Goal: Task Accomplishment & Management: Use online tool/utility

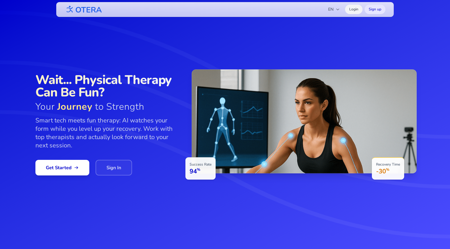
click at [356, 10] on link "Login" at bounding box center [353, 9] width 17 height 9
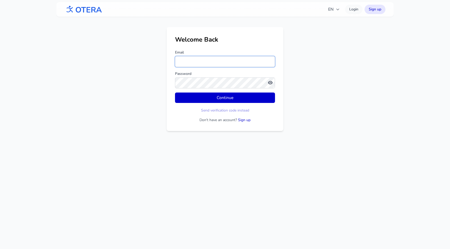
click at [246, 63] on input "Email" at bounding box center [225, 61] width 100 height 11
type input "**********"
click at [374, 11] on link "Sign up" at bounding box center [374, 9] width 21 height 9
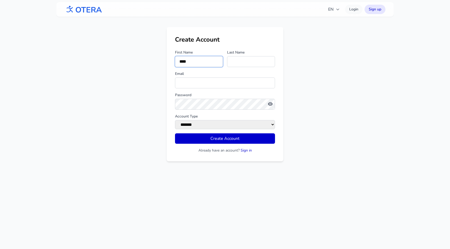
type input "****"
type input "*******"
type input "*"
type input "**********"
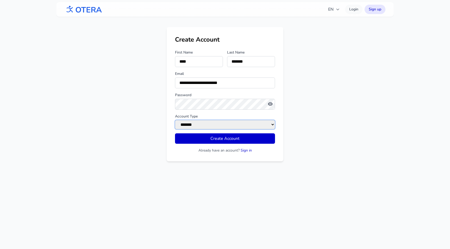
click at [237, 121] on select "******* ******" at bounding box center [225, 124] width 100 height 9
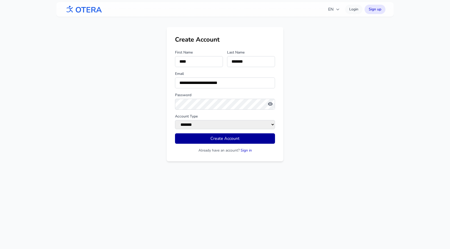
click at [236, 137] on button "Create Account" at bounding box center [225, 139] width 100 height 10
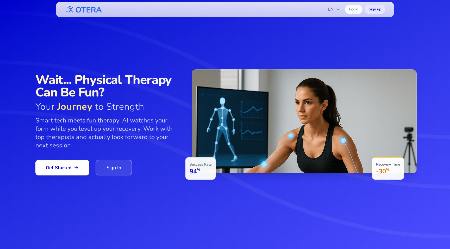
click at [123, 163] on link "Sign In" at bounding box center [114, 168] width 36 height 16
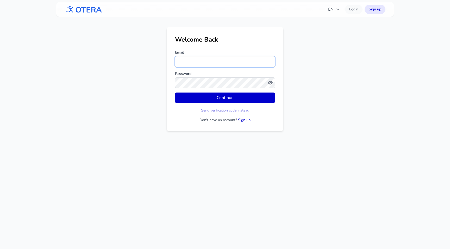
click at [208, 62] on input "Email" at bounding box center [225, 61] width 100 height 11
type input "**********"
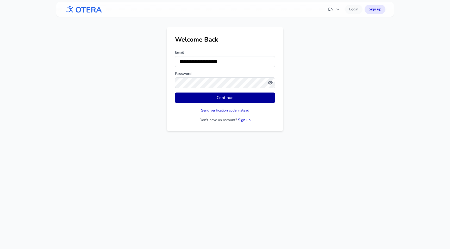
click at [226, 98] on button "Continue" at bounding box center [225, 98] width 100 height 10
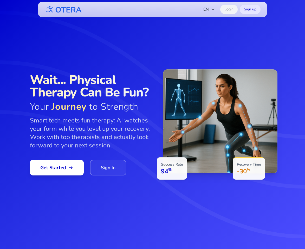
click at [224, 9] on link "Login" at bounding box center [228, 9] width 17 height 9
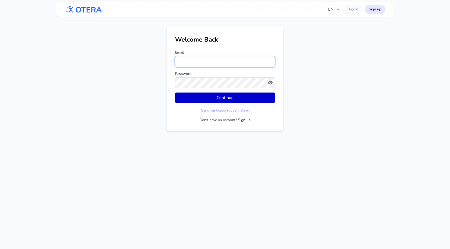
click at [258, 60] on input "Email" at bounding box center [225, 61] width 100 height 11
type input "**********"
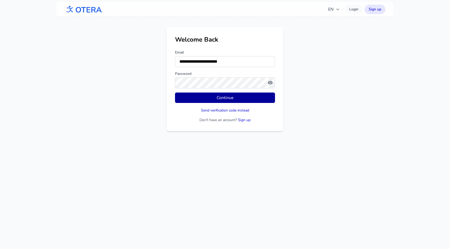
click at [220, 102] on button "Continue" at bounding box center [225, 98] width 100 height 10
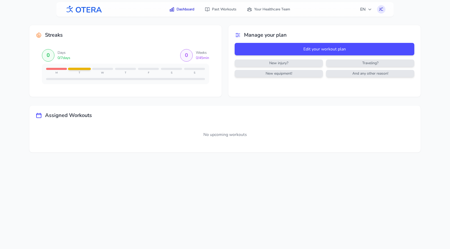
click at [305, 81] on div "Edit your workout plan New injury? Traveling? New equipment! And any other reas…" at bounding box center [325, 62] width 180 height 39
click at [305, 74] on span "And any other reason!" at bounding box center [370, 73] width 86 height 5
click at [296, 62] on span "New injury?" at bounding box center [279, 63] width 86 height 5
click at [292, 71] on span "New equipment!" at bounding box center [279, 73] width 86 height 5
drag, startPoint x: 351, startPoint y: 81, endPoint x: 352, endPoint y: 78, distance: 3.5
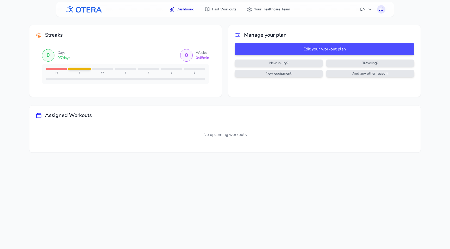
click at [305, 81] on div "Manage your plan Edit your workout plan New injury? Traveling? New equipment! A…" at bounding box center [324, 56] width 192 height 62
drag, startPoint x: 353, startPoint y: 77, endPoint x: 349, endPoint y: 77, distance: 3.7
click at [305, 77] on div "And any other reason!" at bounding box center [370, 73] width 88 height 7
click at [224, 11] on link "Past Workouts" at bounding box center [220, 9] width 38 height 9
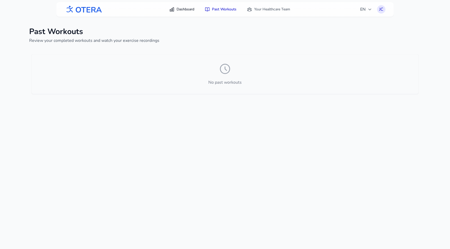
click at [189, 12] on link "Dashboard" at bounding box center [181, 9] width 31 height 9
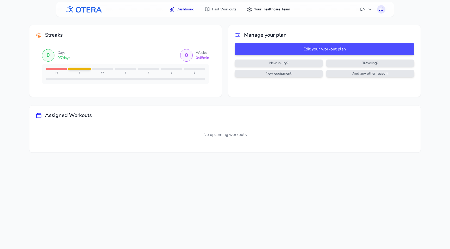
click at [250, 8] on icon at bounding box center [249, 10] width 4 height 4
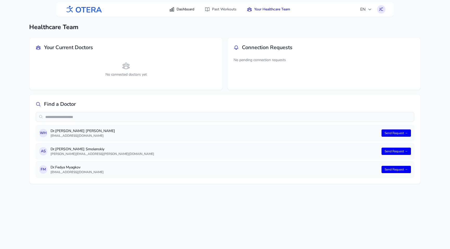
click at [191, 6] on link "Dashboard" at bounding box center [181, 9] width 31 height 9
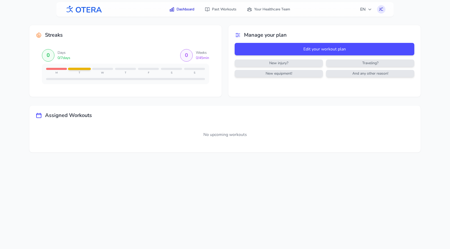
click at [241, 34] on div "Manage your plan" at bounding box center [325, 34] width 180 height 7
click at [239, 34] on icon at bounding box center [238, 35] width 6 height 6
click at [238, 34] on icon at bounding box center [238, 35] width 6 height 6
click at [240, 35] on icon at bounding box center [238, 35] width 6 height 6
click at [237, 34] on icon at bounding box center [238, 35] width 6 height 6
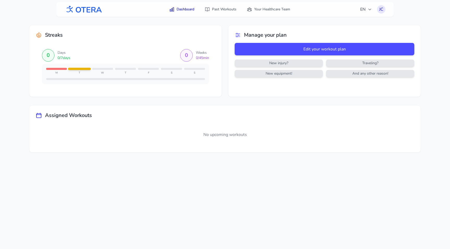
click at [237, 35] on icon at bounding box center [238, 35] width 6 height 6
click at [256, 38] on h2 "Manage your plan" at bounding box center [265, 34] width 43 height 7
click at [305, 9] on icon "button" at bounding box center [370, 9] width 4 height 4
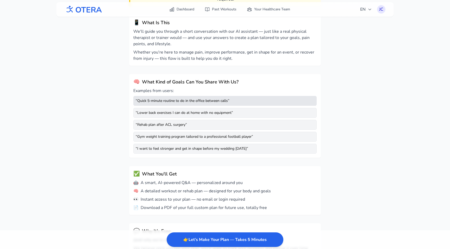
scroll to position [64, 0]
click at [207, 103] on div "“ Quick 5-minute routine to do in the office between calls ”" at bounding box center [224, 101] width 183 height 10
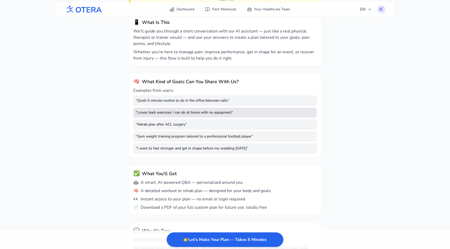
click at [204, 112] on div "“ Lower back exercises I can do at home with no equipment ”" at bounding box center [224, 113] width 183 height 10
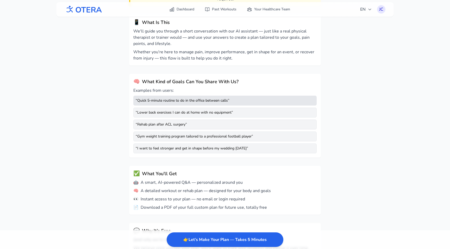
click at [206, 103] on div "“ Quick 5-minute routine to do in the office between calls ”" at bounding box center [224, 101] width 183 height 10
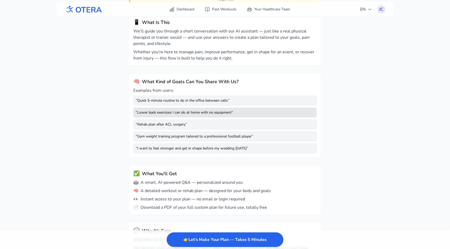
click at [207, 113] on div "“ Lower back exercises I can do at home with no equipment ”" at bounding box center [224, 113] width 183 height 10
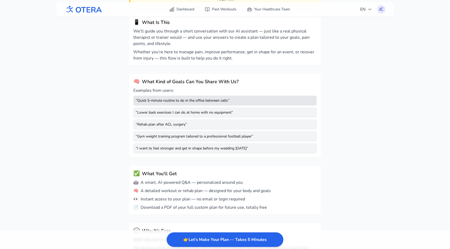
click at [212, 101] on div "“ Quick 5-minute routine to do in the office between calls ”" at bounding box center [224, 101] width 183 height 10
click at [212, 104] on div "“ Quick 5-minute routine to do in the office between calls ”" at bounding box center [224, 101] width 183 height 10
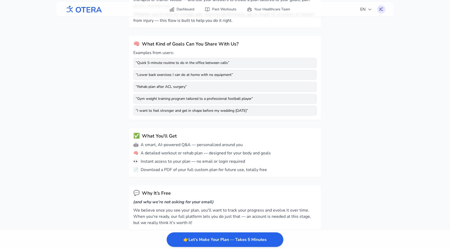
scroll to position [107, 0]
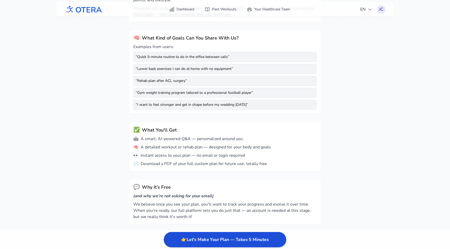
click at [220, 233] on button "👉 Let's Make Your Plan — Takes 5 Minutes" at bounding box center [225, 239] width 122 height 15
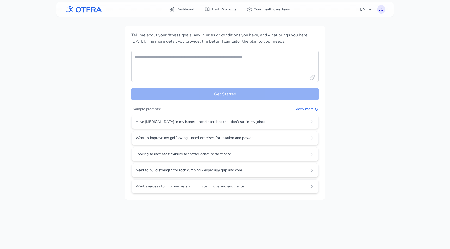
scroll to position [0, 0]
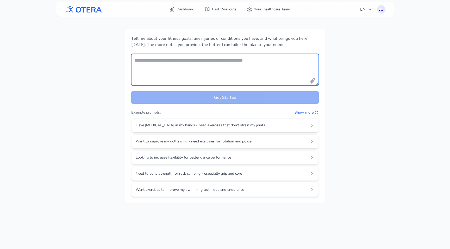
click at [221, 61] on textarea "Your fitness goals and conditions" at bounding box center [224, 69] width 187 height 31
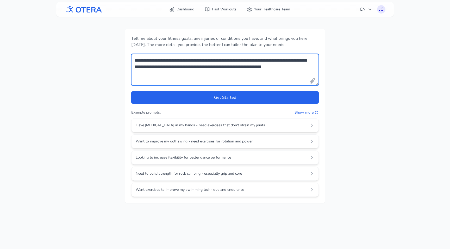
drag, startPoint x: 209, startPoint y: 72, endPoint x: 267, endPoint y: 68, distance: 57.9
click at [267, 68] on textarea "**********" at bounding box center [224, 69] width 187 height 31
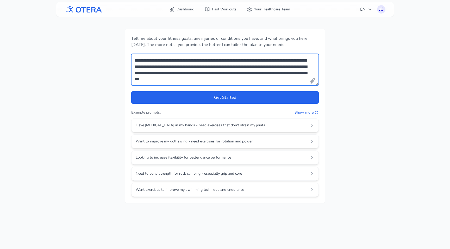
click at [185, 79] on textarea "**********" at bounding box center [224, 69] width 187 height 31
click at [247, 78] on textarea "**********" at bounding box center [224, 69] width 187 height 31
click at [232, 80] on textarea "**********" at bounding box center [224, 69] width 187 height 31
click at [257, 80] on textarea "**********" at bounding box center [224, 69] width 187 height 31
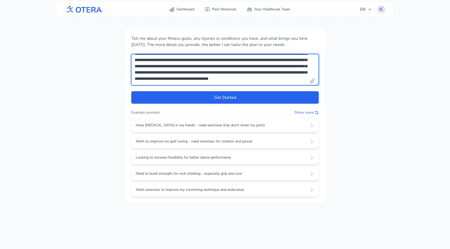
scroll to position [34, 0]
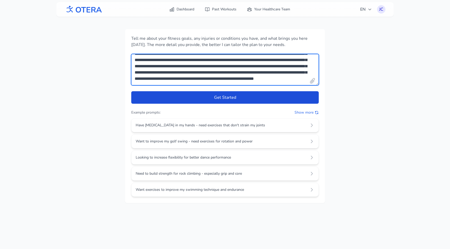
type textarea "**********"
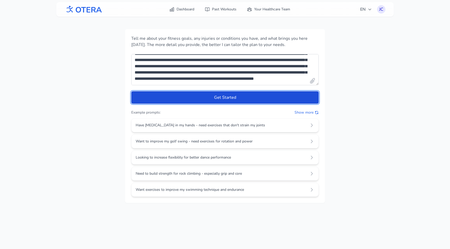
click at [227, 98] on button "Get Started" at bounding box center [224, 97] width 187 height 12
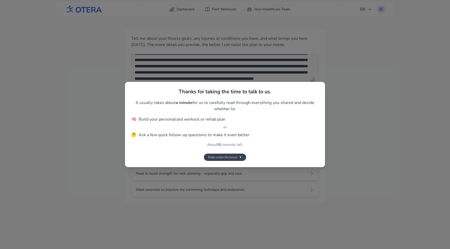
click at [227, 158] on span "Peek under the hood" at bounding box center [222, 157] width 29 height 4
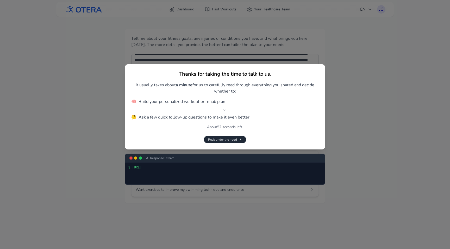
drag, startPoint x: 225, startPoint y: 141, endPoint x: 225, endPoint y: 152, distance: 10.9
click at [225, 152] on div "Thanks for taking the time to talk to us. It usually takes about a minute for u…" at bounding box center [225, 124] width 200 height 121
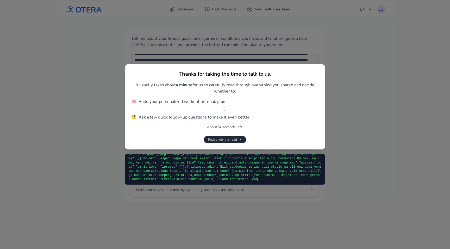
scroll to position [131, 0]
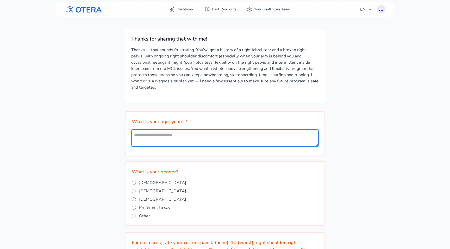
click at [182, 133] on textarea at bounding box center [225, 138] width 186 height 17
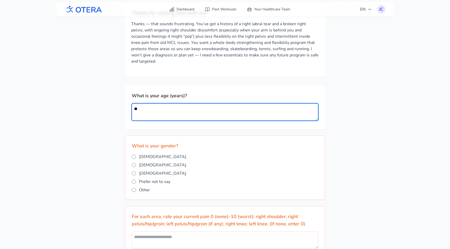
scroll to position [32, 0]
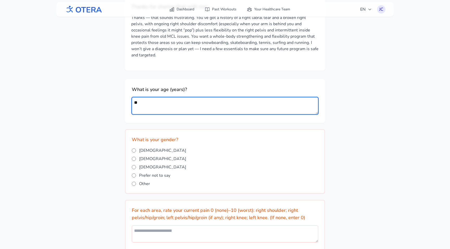
type textarea "**"
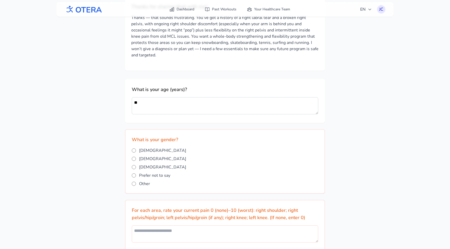
click at [144, 151] on span "[DEMOGRAPHIC_DATA]" at bounding box center [162, 151] width 47 height 6
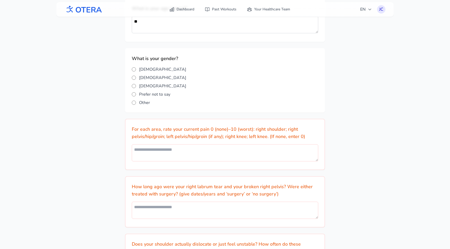
scroll to position [118, 0]
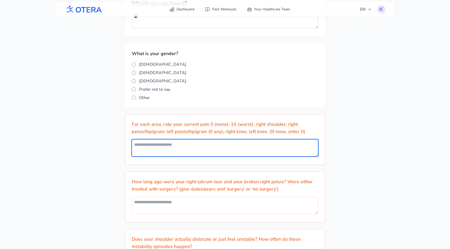
click at [181, 148] on textarea at bounding box center [225, 148] width 186 height 17
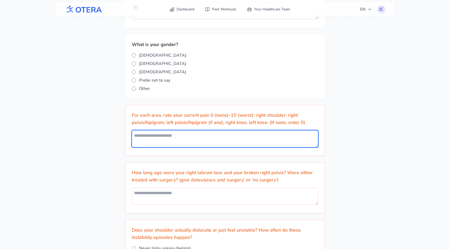
scroll to position [129, 0]
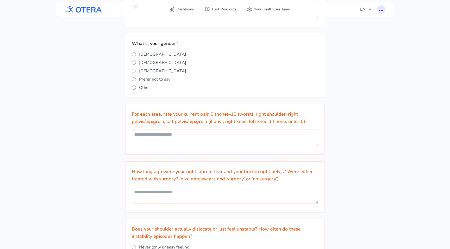
click at [128, 148] on div "For each area, rate your current pain 0 (none)–10 (worst): right shoulder; righ…" at bounding box center [225, 129] width 200 height 51
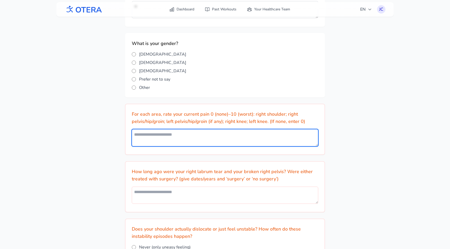
click at [137, 141] on textarea at bounding box center [225, 137] width 186 height 17
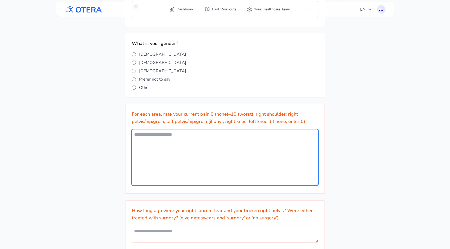
drag, startPoint x: 317, startPoint y: 146, endPoint x: 317, endPoint y: 182, distance: 35.9
click at [317, 185] on textarea at bounding box center [225, 157] width 186 height 56
click at [299, 167] on textarea at bounding box center [225, 157] width 186 height 56
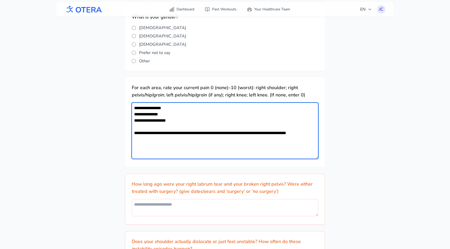
scroll to position [209, 0]
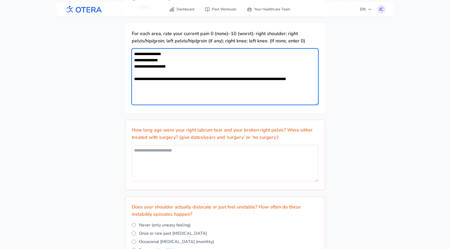
drag, startPoint x: 317, startPoint y: 161, endPoint x: 320, endPoint y: 181, distance: 19.7
click at [320, 181] on div "How long ago were your right labrum tear and your broken right pelvis? Were eit…" at bounding box center [225, 155] width 200 height 71
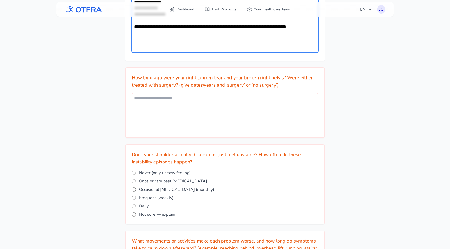
scroll to position [277, 0]
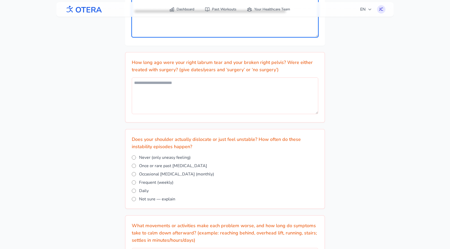
type textarea "**********"
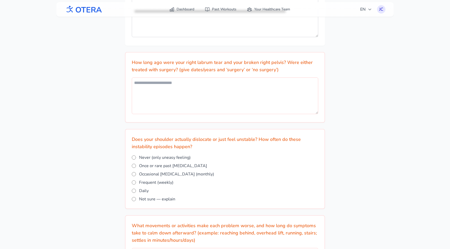
click at [229, 119] on div "How long ago were your right labrum tear and your broken right pelvis? Were eit…" at bounding box center [225, 87] width 200 height 71
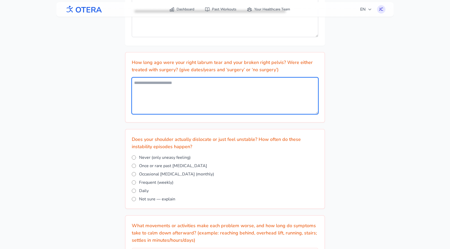
click at [231, 108] on textarea at bounding box center [225, 96] width 186 height 37
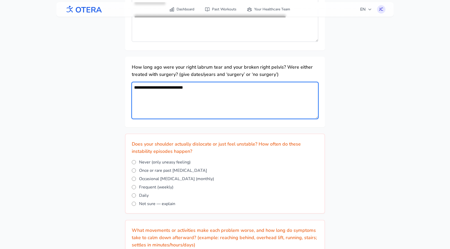
drag, startPoint x: 193, startPoint y: 88, endPoint x: 179, endPoint y: 87, distance: 14.6
click at [179, 87] on textarea "**********" at bounding box center [225, 100] width 186 height 37
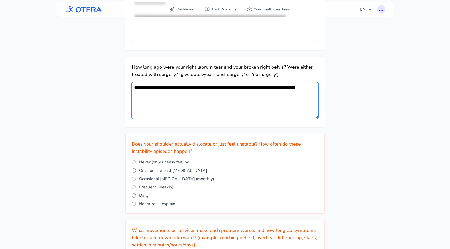
click at [190, 92] on textarea "**********" at bounding box center [225, 100] width 186 height 37
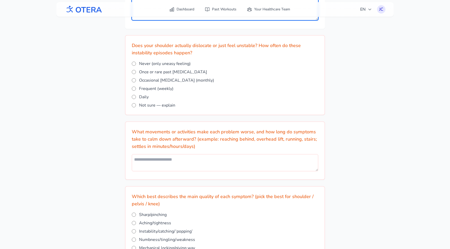
scroll to position [366, 0]
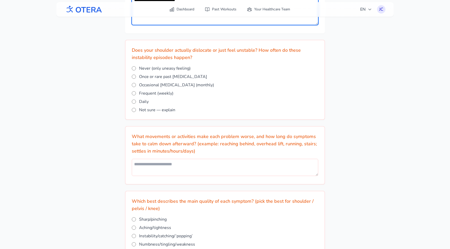
type textarea "**********"
click at [158, 76] on span "Once or rare past [MEDICAL_DATA]" at bounding box center [173, 77] width 68 height 6
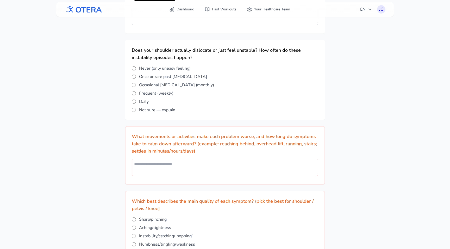
click at [163, 85] on span "Occasional [MEDICAL_DATA] (monthly)" at bounding box center [176, 85] width 75 height 6
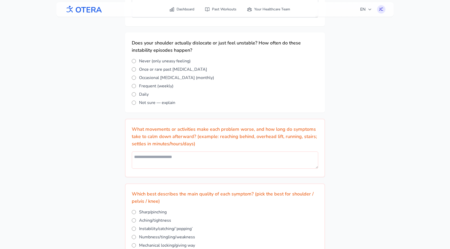
scroll to position [375, 0]
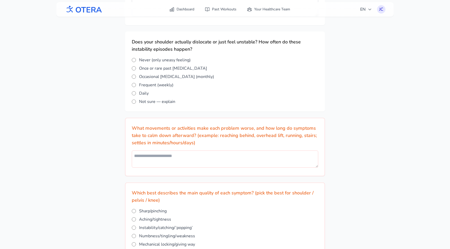
click at [162, 69] on span "Once or rare past [MEDICAL_DATA]" at bounding box center [173, 68] width 68 height 6
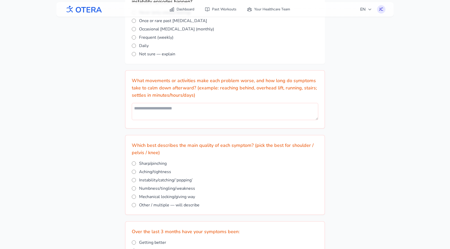
scroll to position [423, 0]
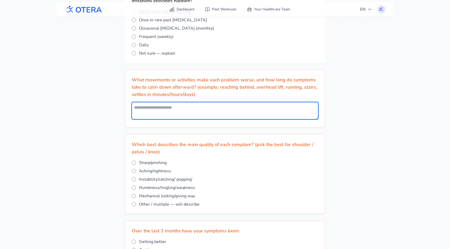
click at [177, 110] on textarea at bounding box center [225, 110] width 186 height 17
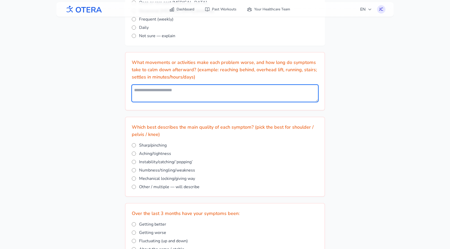
scroll to position [441, 0]
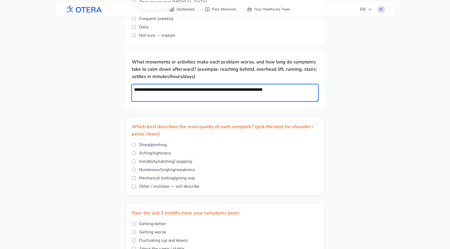
click at [272, 90] on textarea "**********" at bounding box center [225, 92] width 186 height 17
click at [314, 92] on textarea "**********" at bounding box center [225, 92] width 186 height 17
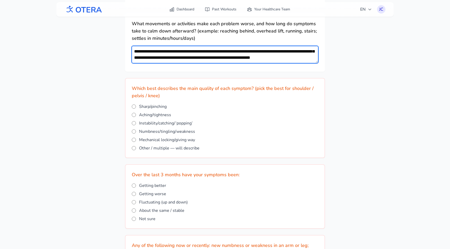
scroll to position [481, 0]
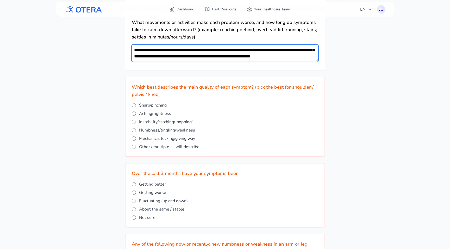
type textarea "**********"
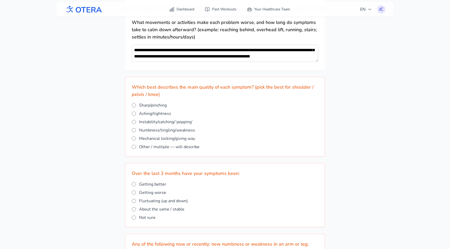
click at [270, 97] on h2 "Which best describes the main quality of each symptom? (pick the best for shoul…" at bounding box center [225, 91] width 186 height 15
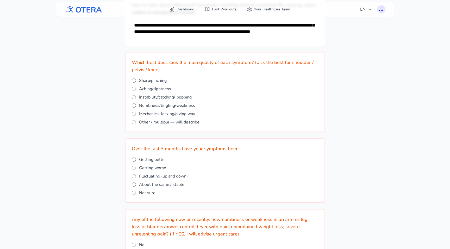
scroll to position [510, 0]
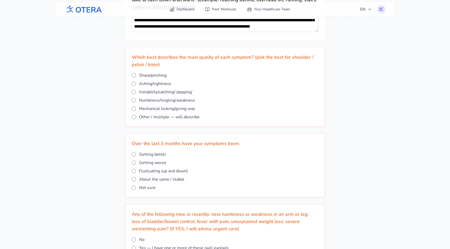
click at [165, 115] on span "Other / multiple — will describe" at bounding box center [169, 117] width 60 height 6
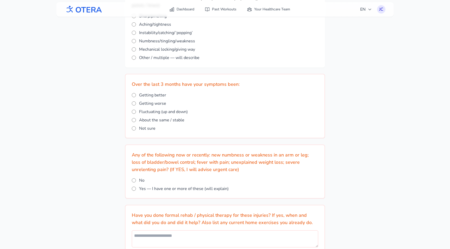
scroll to position [571, 0]
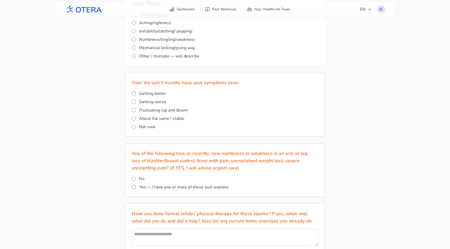
click at [157, 118] on span "About the same / stable" at bounding box center [161, 119] width 45 height 6
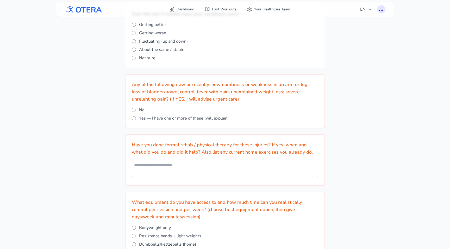
scroll to position [643, 0]
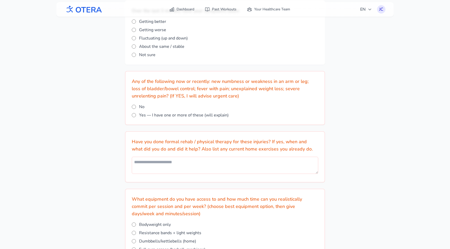
click at [138, 108] on label "No" at bounding box center [225, 107] width 186 height 6
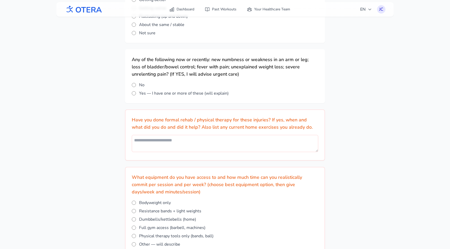
scroll to position [666, 0]
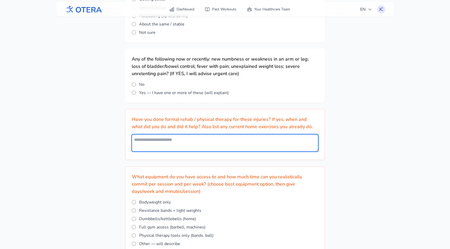
click at [188, 145] on textarea at bounding box center [225, 143] width 186 height 17
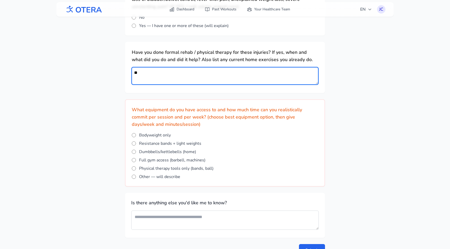
scroll to position [757, 0]
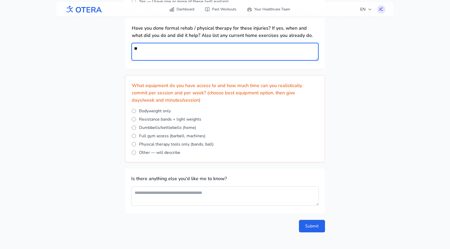
type textarea "**"
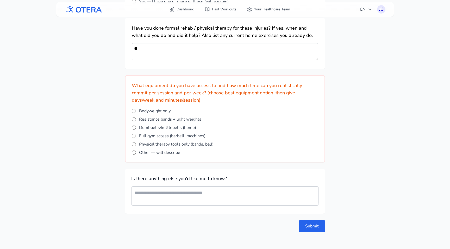
click at [150, 111] on span "Bodyweight only" at bounding box center [155, 111] width 32 height 6
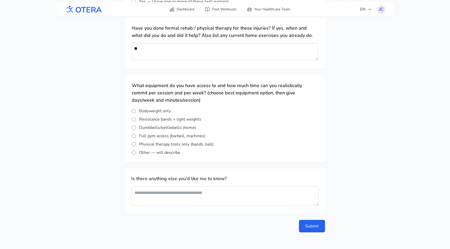
click at [150, 117] on span "Resistance bands + light weights" at bounding box center [170, 119] width 62 height 6
click at [147, 126] on span "Dumbbells/kettlebells (home)" at bounding box center [167, 128] width 57 height 6
click at [146, 121] on span "Resistance bands + light weights" at bounding box center [170, 119] width 62 height 6
click at [145, 127] on span "Dumbbells/kettlebells (home)" at bounding box center [167, 128] width 57 height 6
click at [308, 224] on button "Submit" at bounding box center [312, 226] width 26 height 12
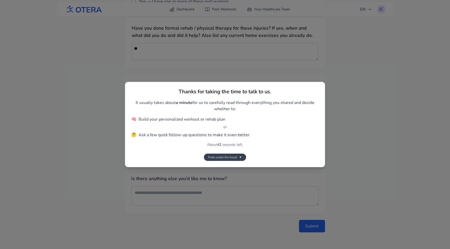
click at [220, 156] on span "Peek under the hood" at bounding box center [222, 157] width 29 height 4
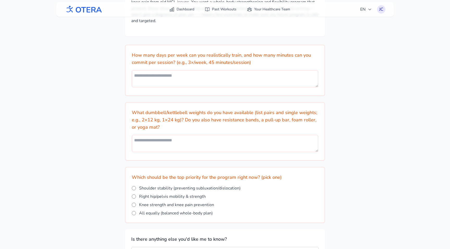
scroll to position [69, 0]
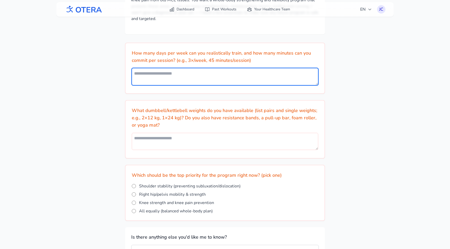
click at [228, 79] on textarea at bounding box center [225, 76] width 186 height 17
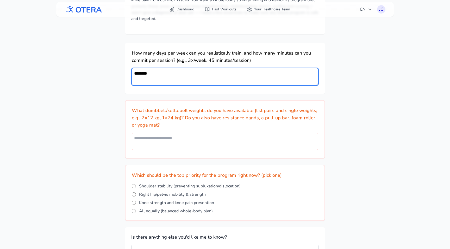
type textarea "*********"
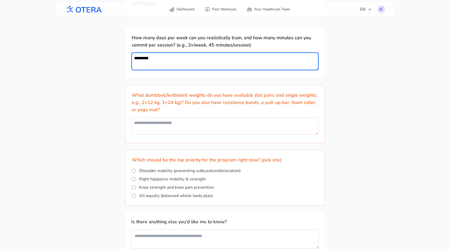
click at [184, 60] on textarea "*********" at bounding box center [225, 61] width 186 height 17
type textarea "*********"
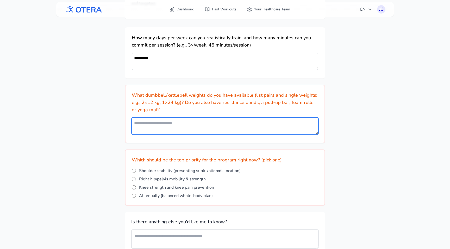
click at [179, 121] on textarea at bounding box center [225, 126] width 186 height 17
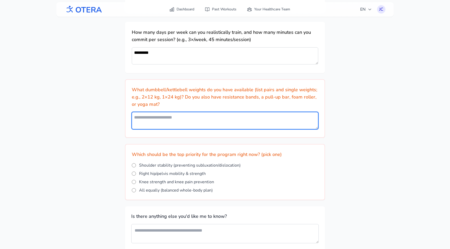
scroll to position [91, 0]
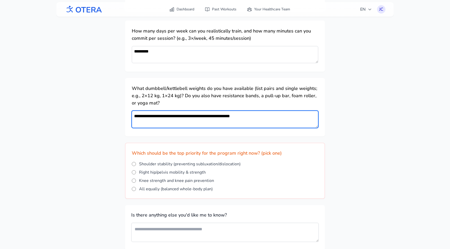
type textarea "**********"
click at [194, 115] on textarea "**********" at bounding box center [225, 119] width 186 height 17
type textarea "*"
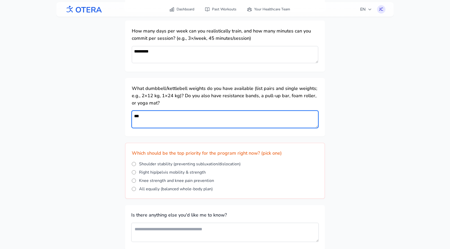
type textarea "**"
click at [168, 114] on textarea "**********" at bounding box center [225, 119] width 186 height 17
drag, startPoint x: 190, startPoint y: 117, endPoint x: 246, endPoint y: 118, distance: 56.0
click at [246, 119] on textarea "**********" at bounding box center [225, 119] width 186 height 17
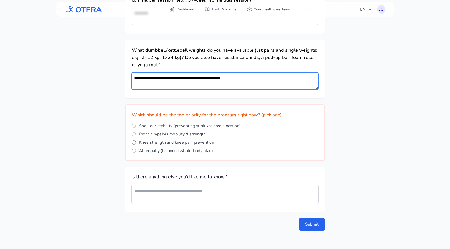
scroll to position [131, 0]
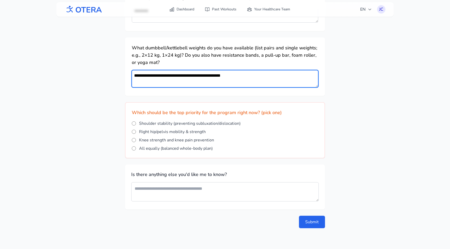
type textarea "**********"
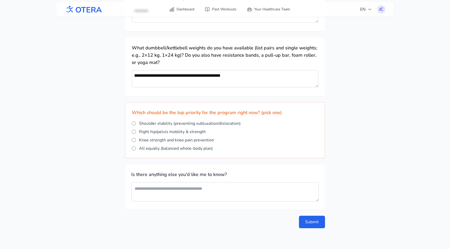
click at [156, 148] on span "All equally (balanced whole-body plan)" at bounding box center [176, 149] width 74 height 6
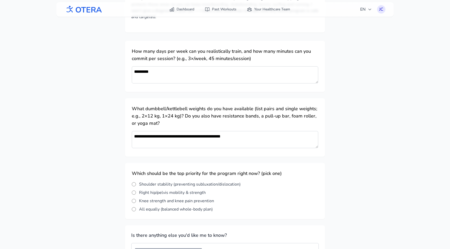
scroll to position [62, 0]
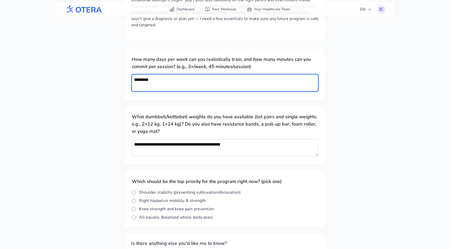
click at [165, 80] on textarea "*********" at bounding box center [225, 82] width 186 height 17
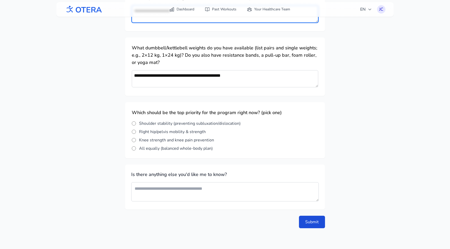
type textarea "**********"
click at [318, 220] on button "Submit" at bounding box center [312, 222] width 26 height 12
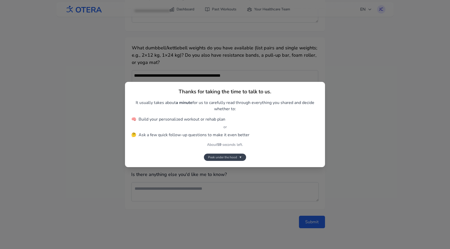
click at [243, 156] on button "Peek under the hood ▼" at bounding box center [225, 157] width 42 height 7
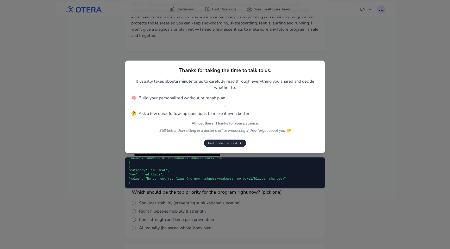
scroll to position [2951, 0]
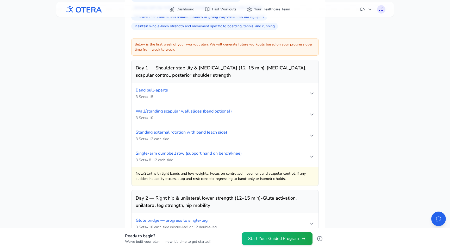
scroll to position [430, 0]
click at [304, 95] on div "3 Sets • 15" at bounding box center [222, 96] width 173 height 5
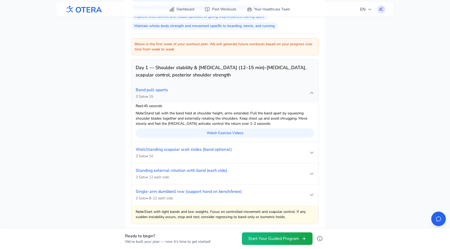
click at [305, 95] on div "3 Sets • 15" at bounding box center [222, 96] width 173 height 5
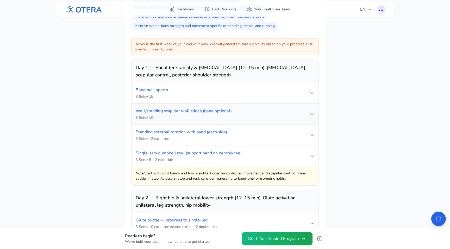
click at [305, 110] on div "Wall/standing scapular wall slides (band optional) 3 Sets • 10" at bounding box center [222, 114] width 173 height 12
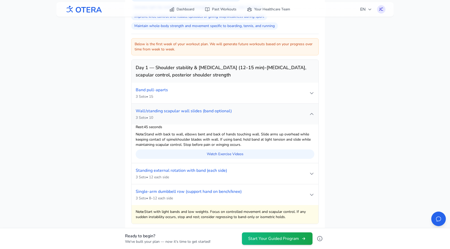
click at [305, 110] on div "Wall/standing scapular wall slides (band optional) 3 Sets • 10" at bounding box center [222, 114] width 173 height 12
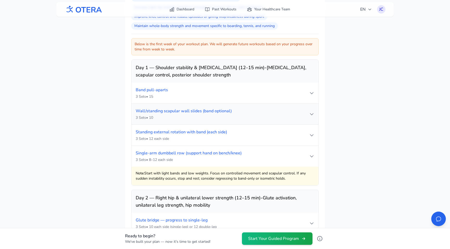
click at [305, 110] on div "Wall/standing scapular wall slides (band optional) 3 Sets • 10" at bounding box center [222, 114] width 173 height 12
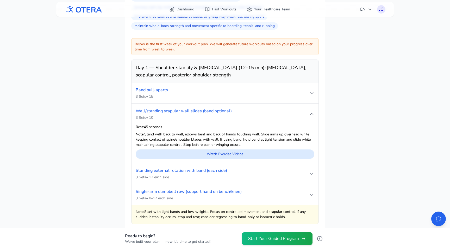
click at [255, 154] on link "Watch Exercise Videos" at bounding box center [225, 154] width 179 height 9
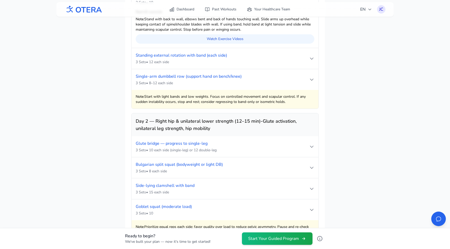
scroll to position [547, 0]
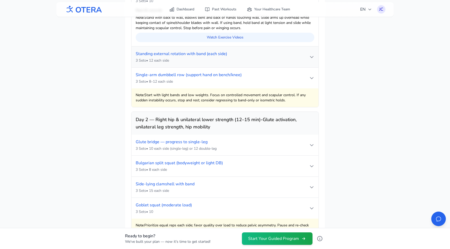
click at [280, 60] on div "3 Sets • 12 each side" at bounding box center [222, 60] width 173 height 5
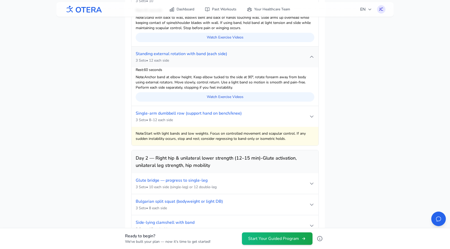
click at [285, 59] on div "3 Sets • 12 each side" at bounding box center [222, 60] width 173 height 5
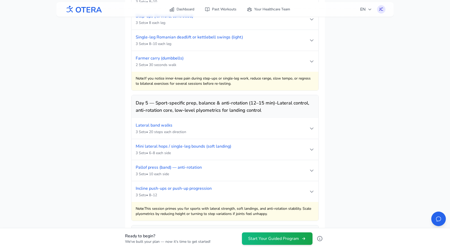
scroll to position [915, 0]
click at [287, 191] on div "Incline push-ups or push-up progression 3 Sets • 8–12" at bounding box center [222, 192] width 173 height 12
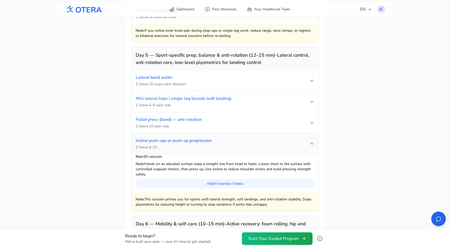
scroll to position [978, 0]
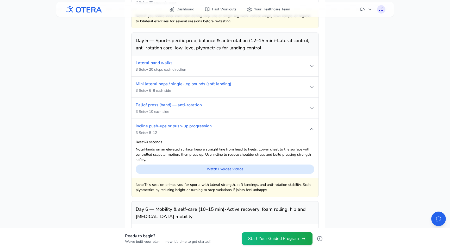
click at [251, 169] on link "Watch Exercise Videos" at bounding box center [225, 169] width 179 height 9
click at [289, 130] on div "3 Sets • 8–12" at bounding box center [222, 132] width 173 height 5
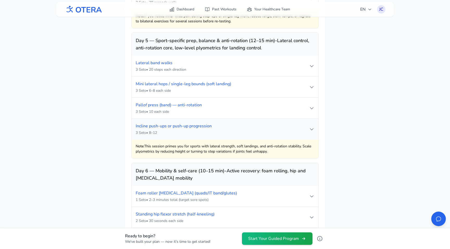
click at [293, 130] on div "3 Sets • 8–12" at bounding box center [222, 132] width 173 height 5
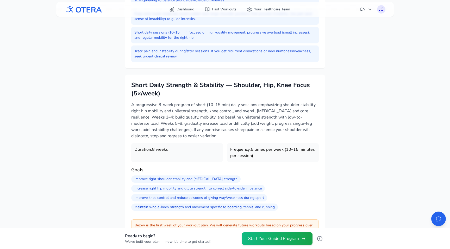
scroll to position [0, 0]
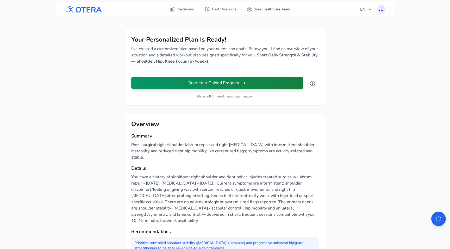
click at [221, 81] on button "Start Your Guided Program" at bounding box center [217, 83] width 172 height 12
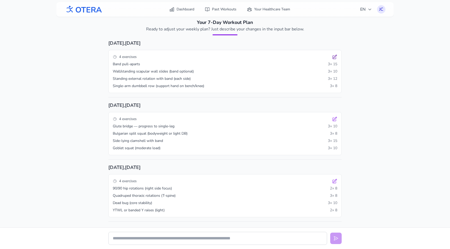
click at [336, 57] on icon at bounding box center [334, 56] width 5 height 5
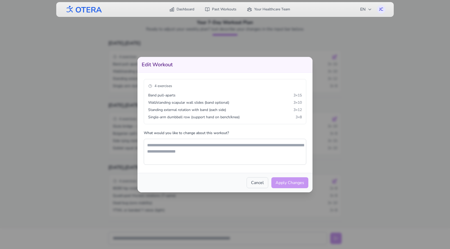
click at [260, 178] on button "Cancel" at bounding box center [258, 183] width 22 height 11
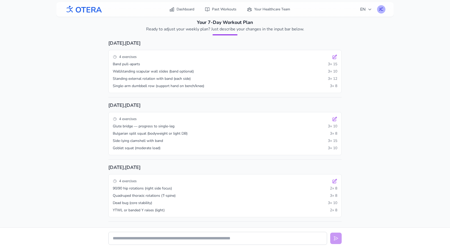
click at [381, 11] on div "JC" at bounding box center [381, 9] width 8 height 8
click at [356, 22] on link "Profile" at bounding box center [356, 21] width 58 height 9
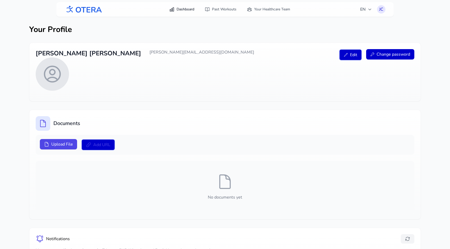
click at [185, 12] on link "Dashboard" at bounding box center [181, 9] width 31 height 9
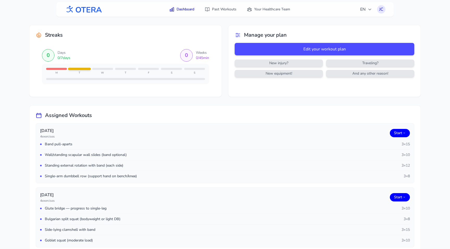
scroll to position [2, 0]
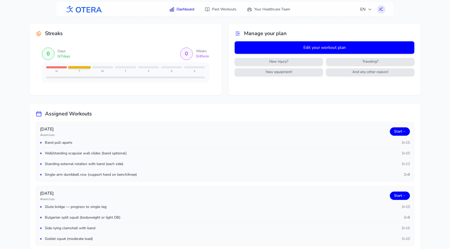
click at [312, 47] on button "Edit your workout plan" at bounding box center [325, 47] width 180 height 12
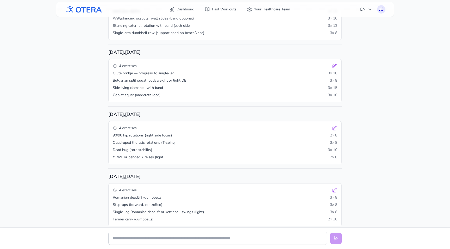
scroll to position [126, 0]
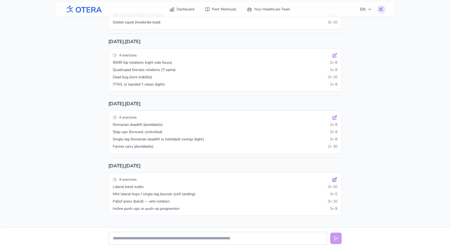
click at [334, 179] on icon at bounding box center [334, 179] width 5 height 5
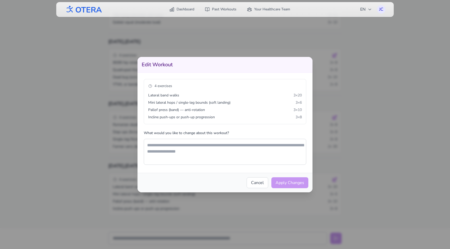
click at [314, 93] on div at bounding box center [225, 124] width 450 height 249
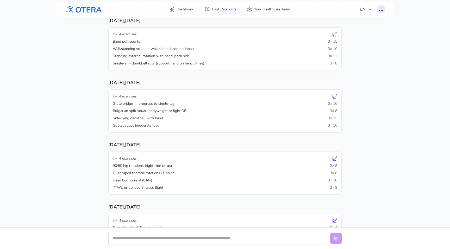
scroll to position [0, 0]
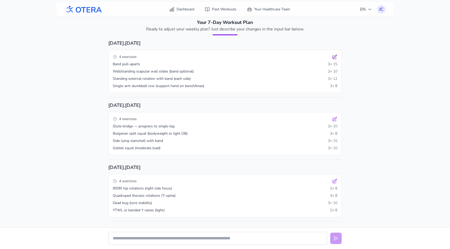
click at [332, 59] on icon at bounding box center [334, 56] width 5 height 5
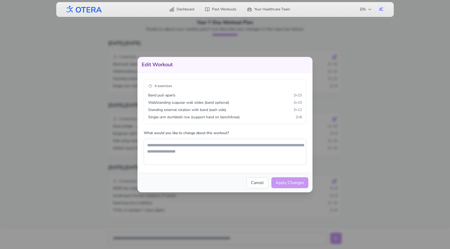
click at [358, 88] on div at bounding box center [225, 124] width 450 height 249
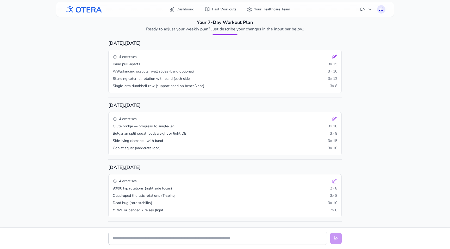
click at [238, 15] on div "Dashboard Past Workouts Your Healthcare Team EN JC" at bounding box center [225, 9] width 321 height 15
click at [231, 12] on link "Past Workouts" at bounding box center [220, 9] width 38 height 9
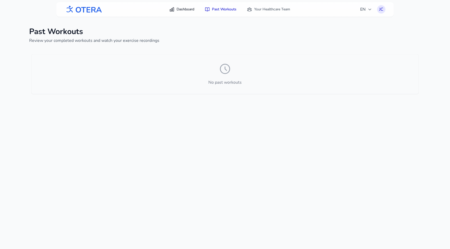
click at [180, 8] on link "Dashboard" at bounding box center [181, 9] width 31 height 9
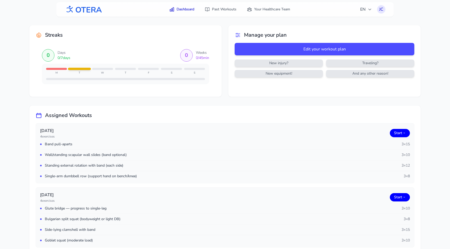
click at [271, 64] on span "New injury?" at bounding box center [279, 63] width 86 height 5
click at [271, 73] on span "New equipment!" at bounding box center [279, 73] width 86 height 5
click at [273, 6] on link "Your Healthcare Team" at bounding box center [268, 9] width 49 height 9
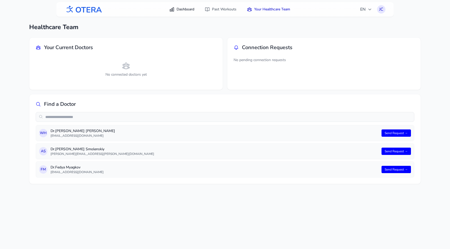
click at [186, 8] on link "Dashboard" at bounding box center [181, 9] width 31 height 9
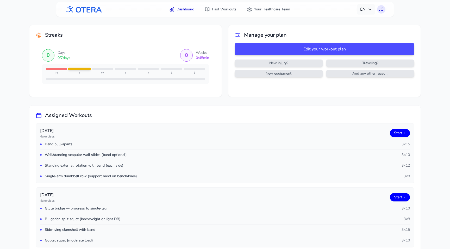
click at [363, 10] on span "EN" at bounding box center [366, 9] width 12 height 6
click at [354, 33] on button "Русский" at bounding box center [350, 31] width 50 height 9
click at [365, 11] on span "RU" at bounding box center [365, 9] width 12 height 6
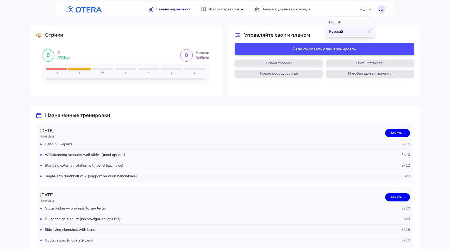
click at [357, 21] on button "English" at bounding box center [350, 22] width 50 height 9
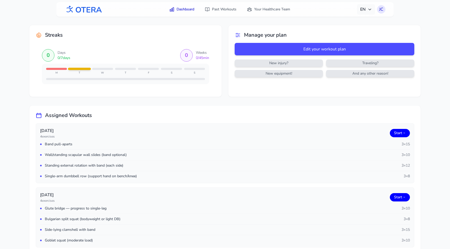
click at [362, 12] on button "EN" at bounding box center [366, 9] width 18 height 10
click at [365, 12] on span "EN" at bounding box center [366, 9] width 12 height 6
